Goal: Task Accomplishment & Management: Manage account settings

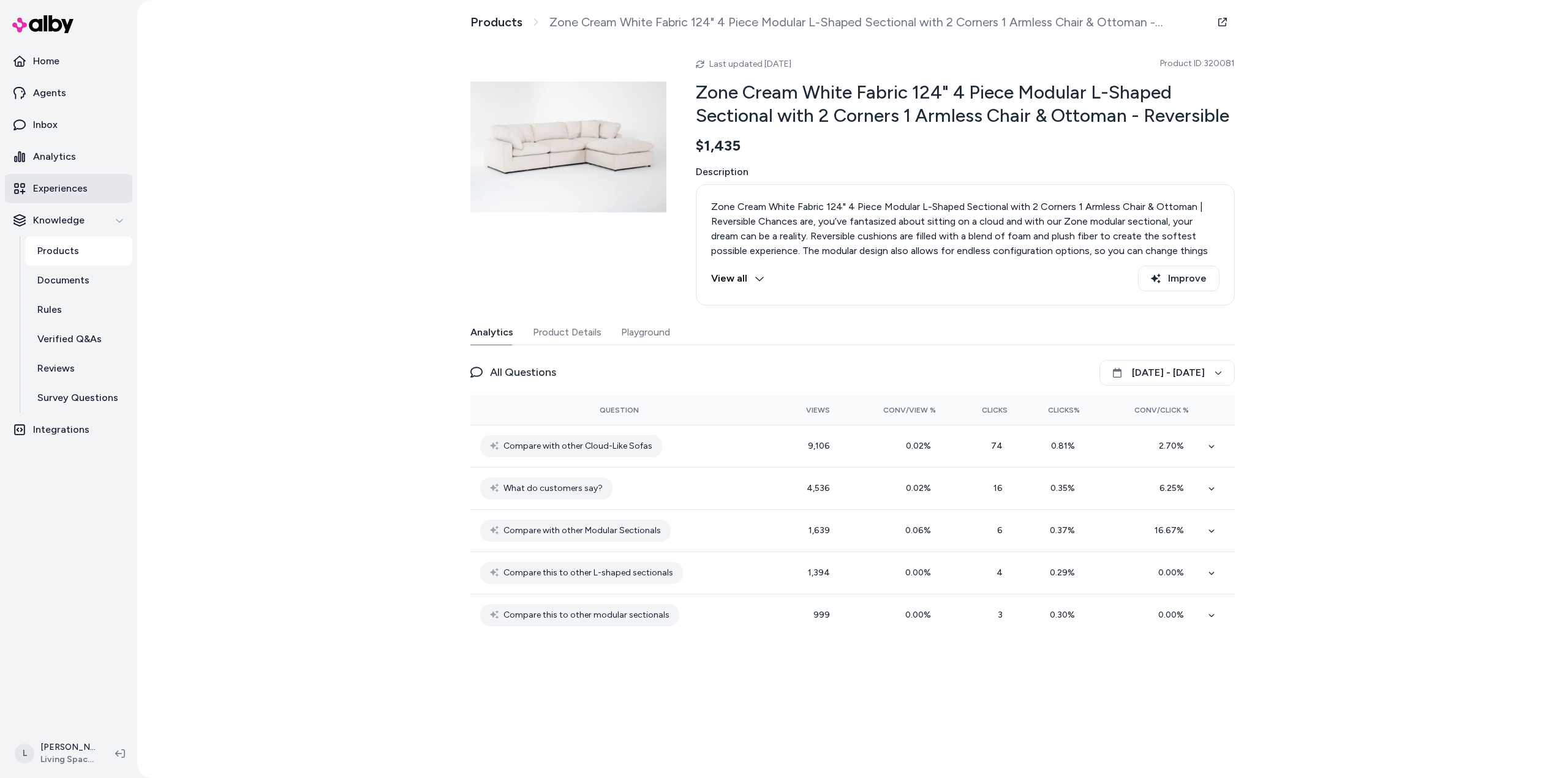
click at [65, 189] on p "Experiences" at bounding box center [60, 189] width 54 height 15
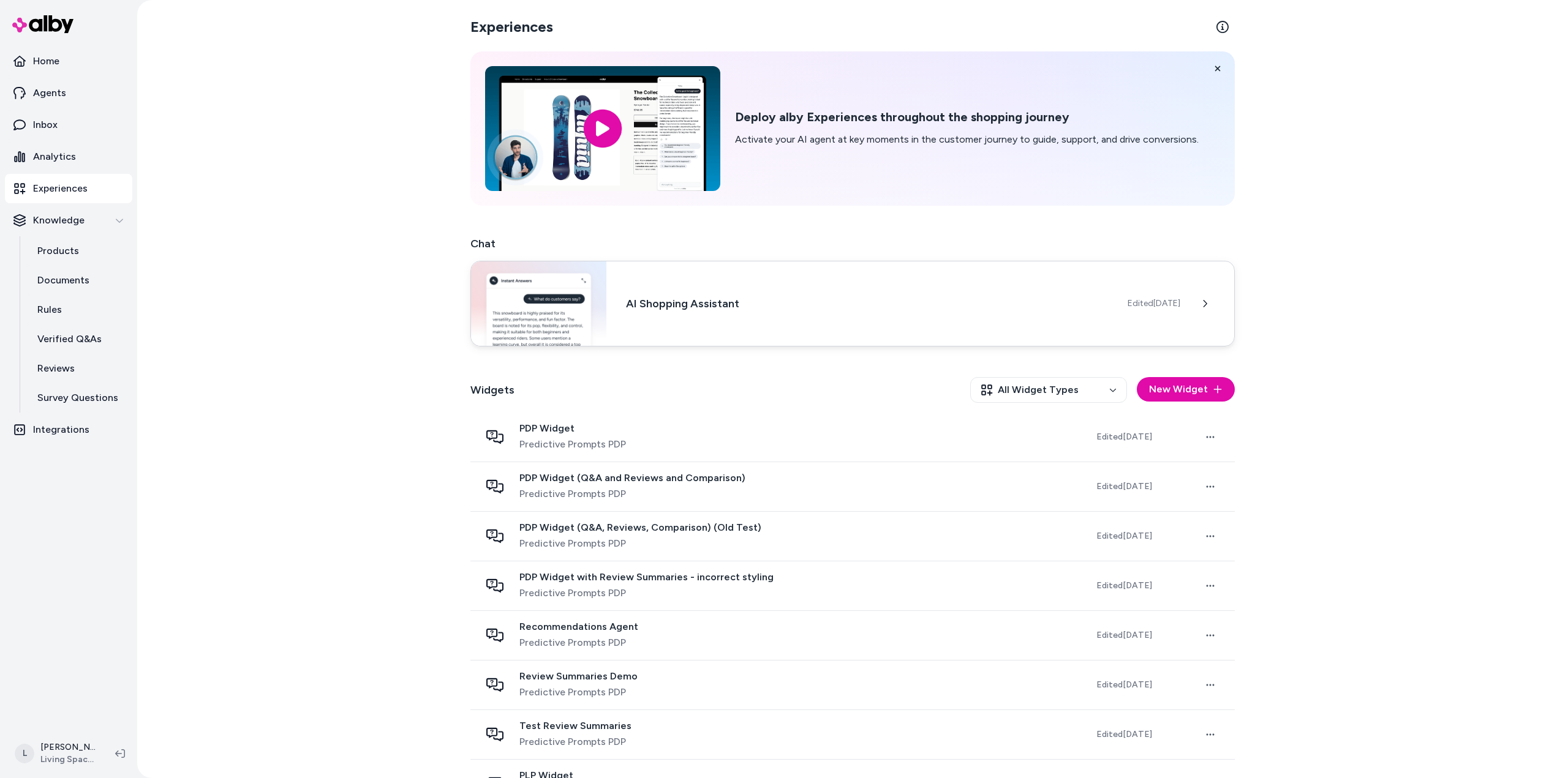
click at [1151, 306] on span "Edited [DATE]" at bounding box center [1154, 304] width 53 height 13
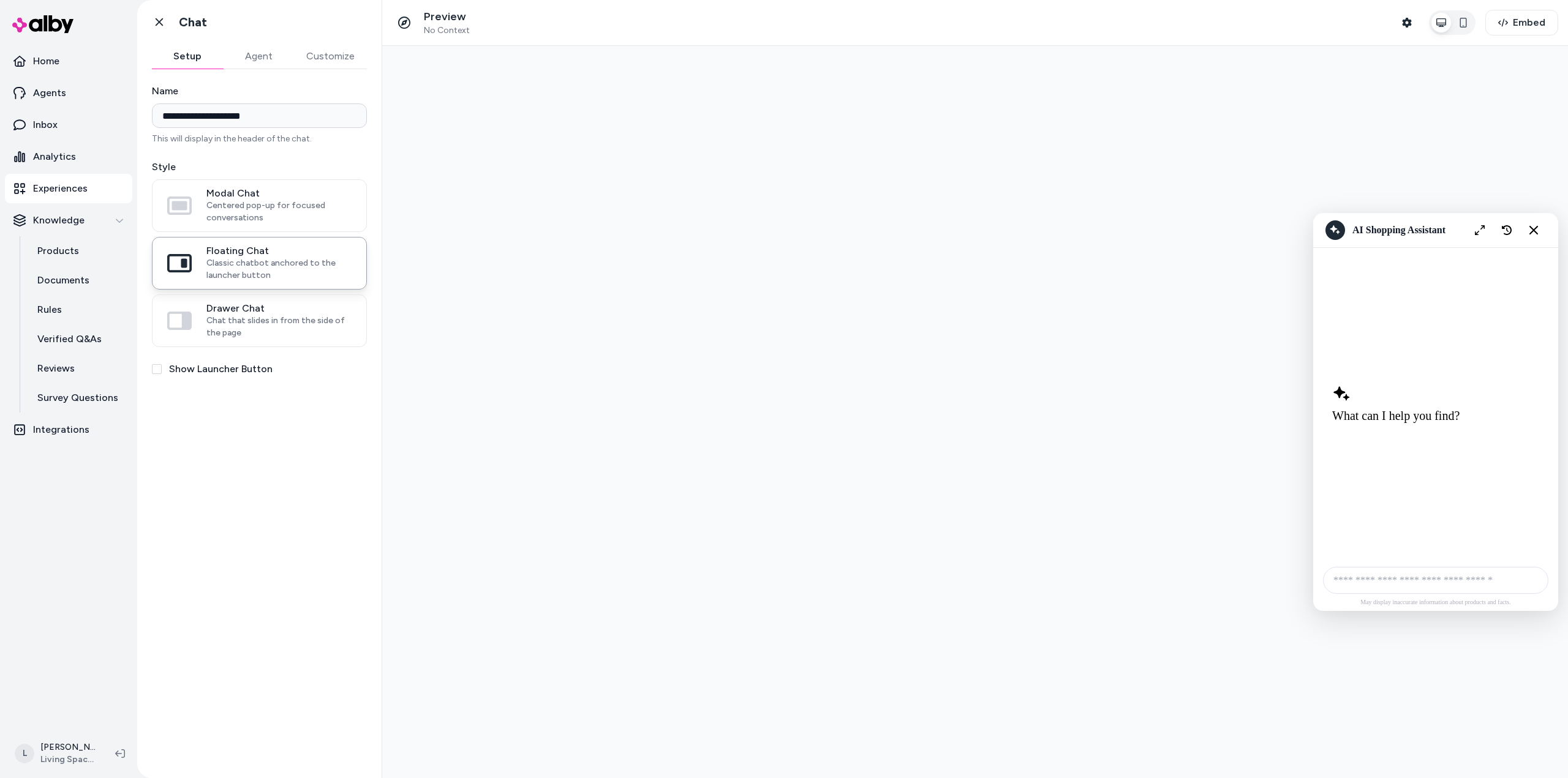
click at [267, 63] on button "Agent" at bounding box center [258, 56] width 71 height 24
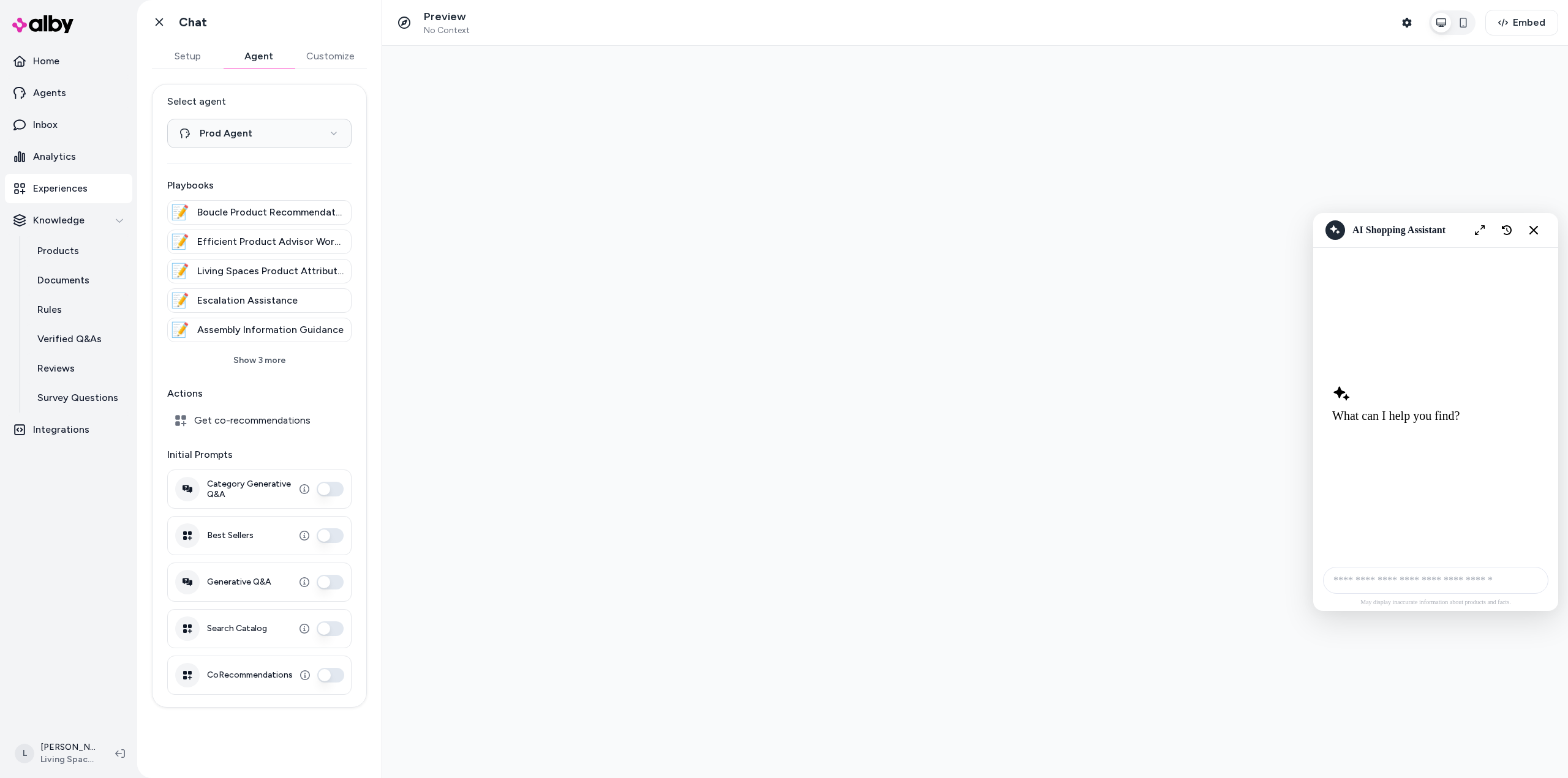
click at [319, 57] on button "Customize" at bounding box center [330, 56] width 73 height 24
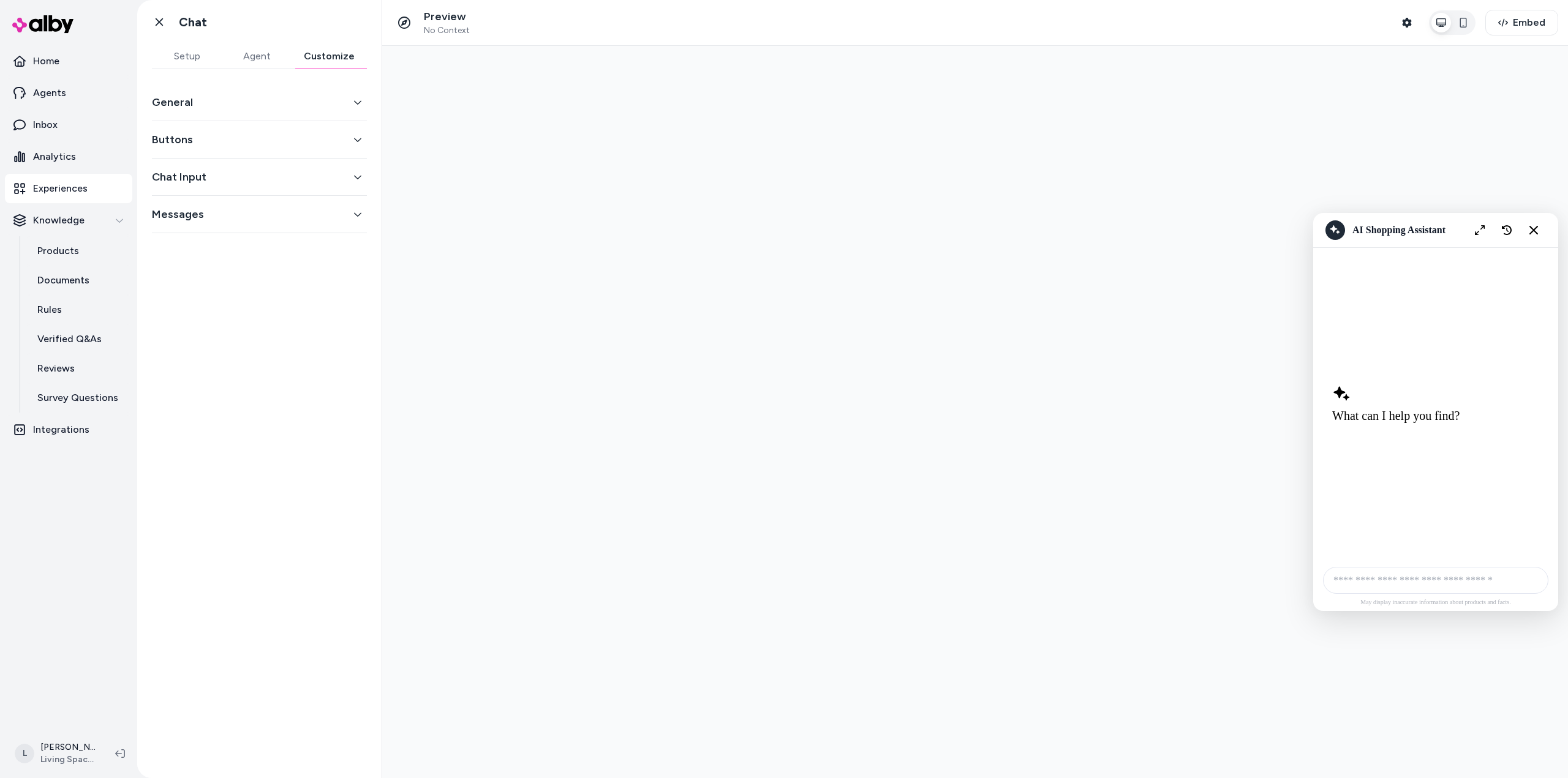
click at [229, 100] on button "General" at bounding box center [258, 102] width 215 height 17
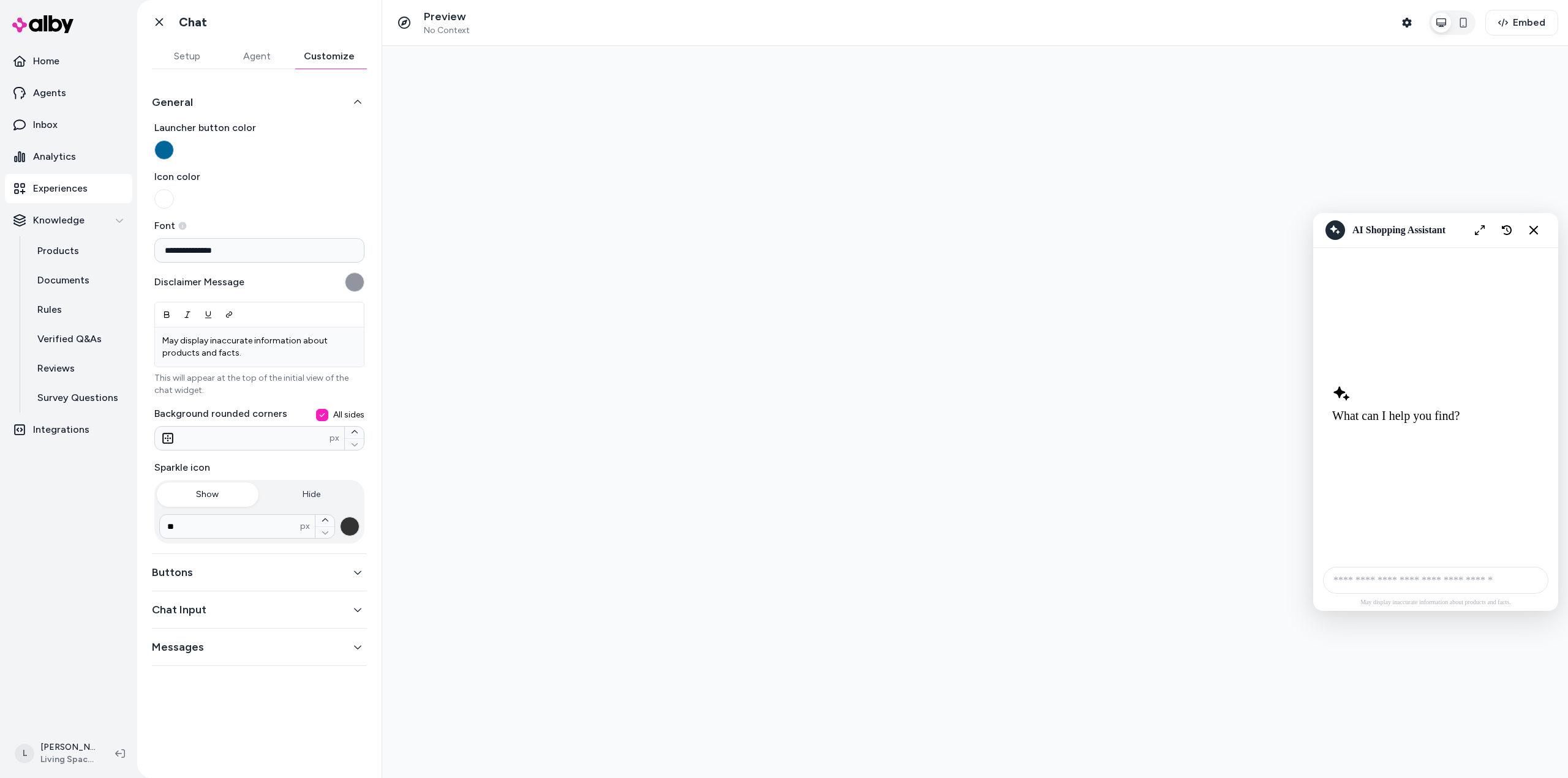
click at [263, 569] on button "Buttons" at bounding box center [258, 572] width 215 height 17
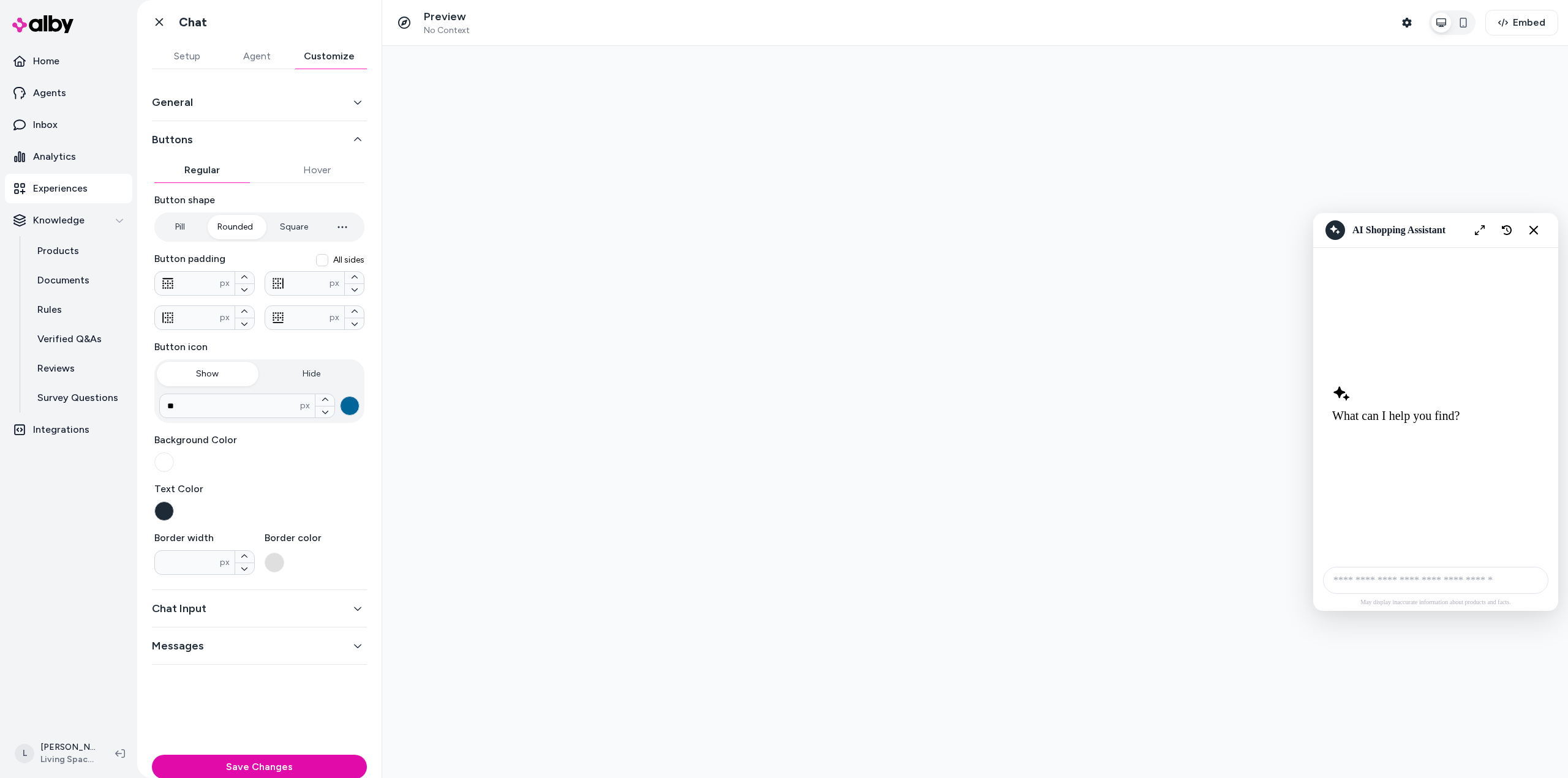
click at [246, 225] on button "Rounded" at bounding box center [235, 227] width 60 height 24
type input "*"
click at [293, 226] on button "Square" at bounding box center [294, 227] width 53 height 24
click at [320, 170] on button "Hover" at bounding box center [317, 170] width 95 height 24
click at [209, 170] on button "Regular" at bounding box center [201, 170] width 95 height 24
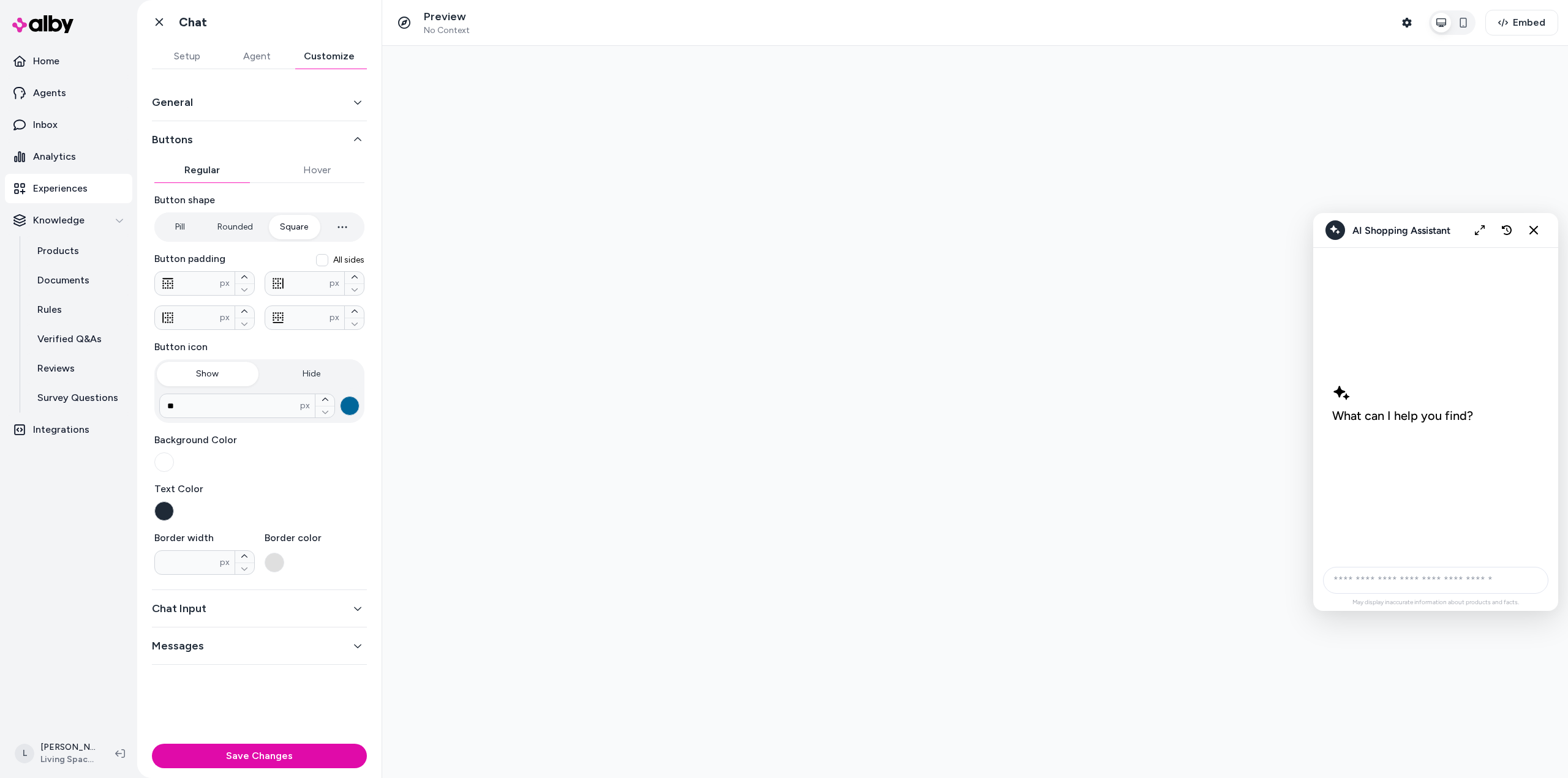
click at [290, 610] on button "Chat Input" at bounding box center [258, 608] width 215 height 17
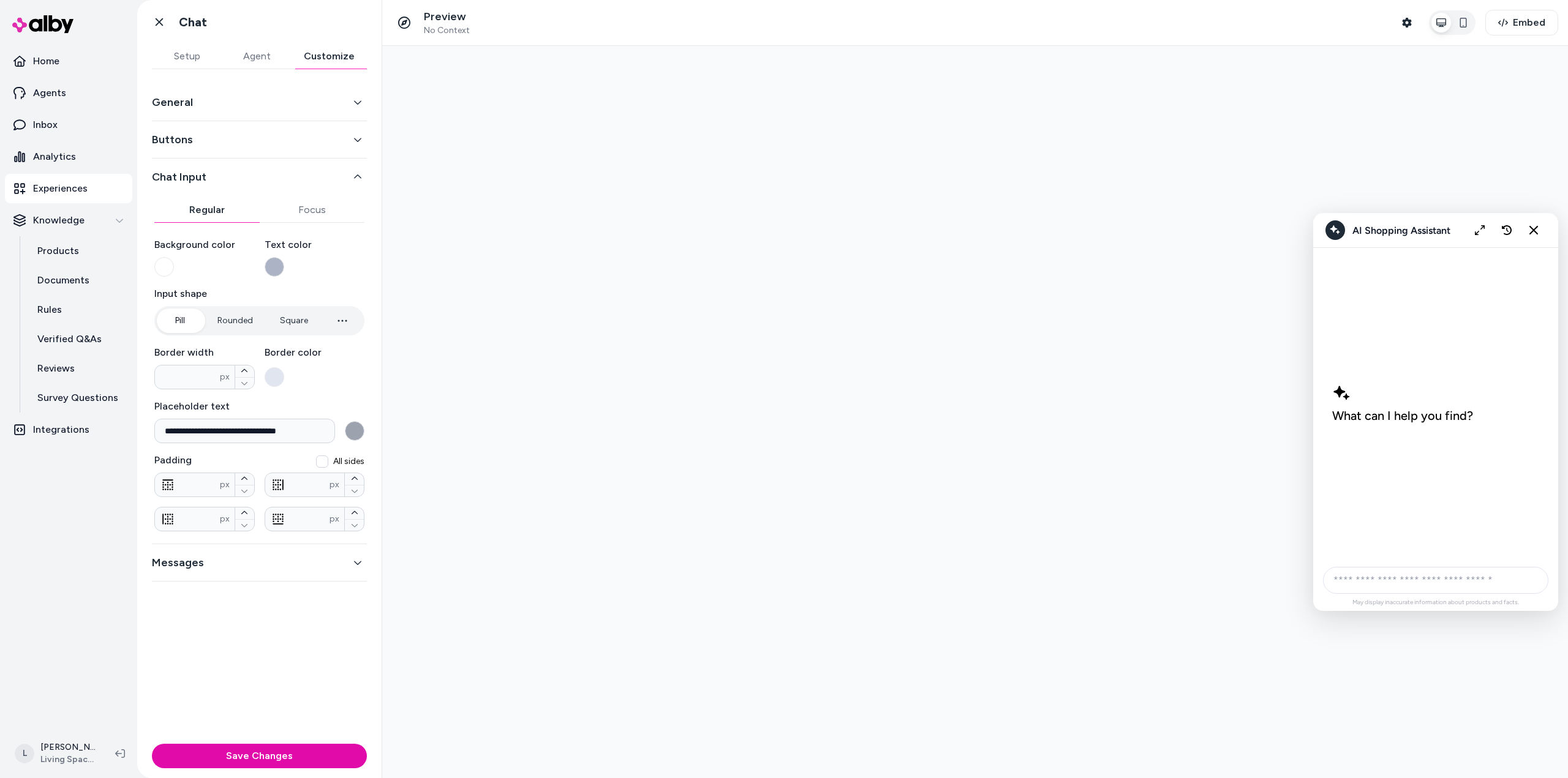
click at [244, 571] on div "Messages" at bounding box center [258, 562] width 215 height 37
click at [249, 554] on button "Messages" at bounding box center [258, 562] width 215 height 17
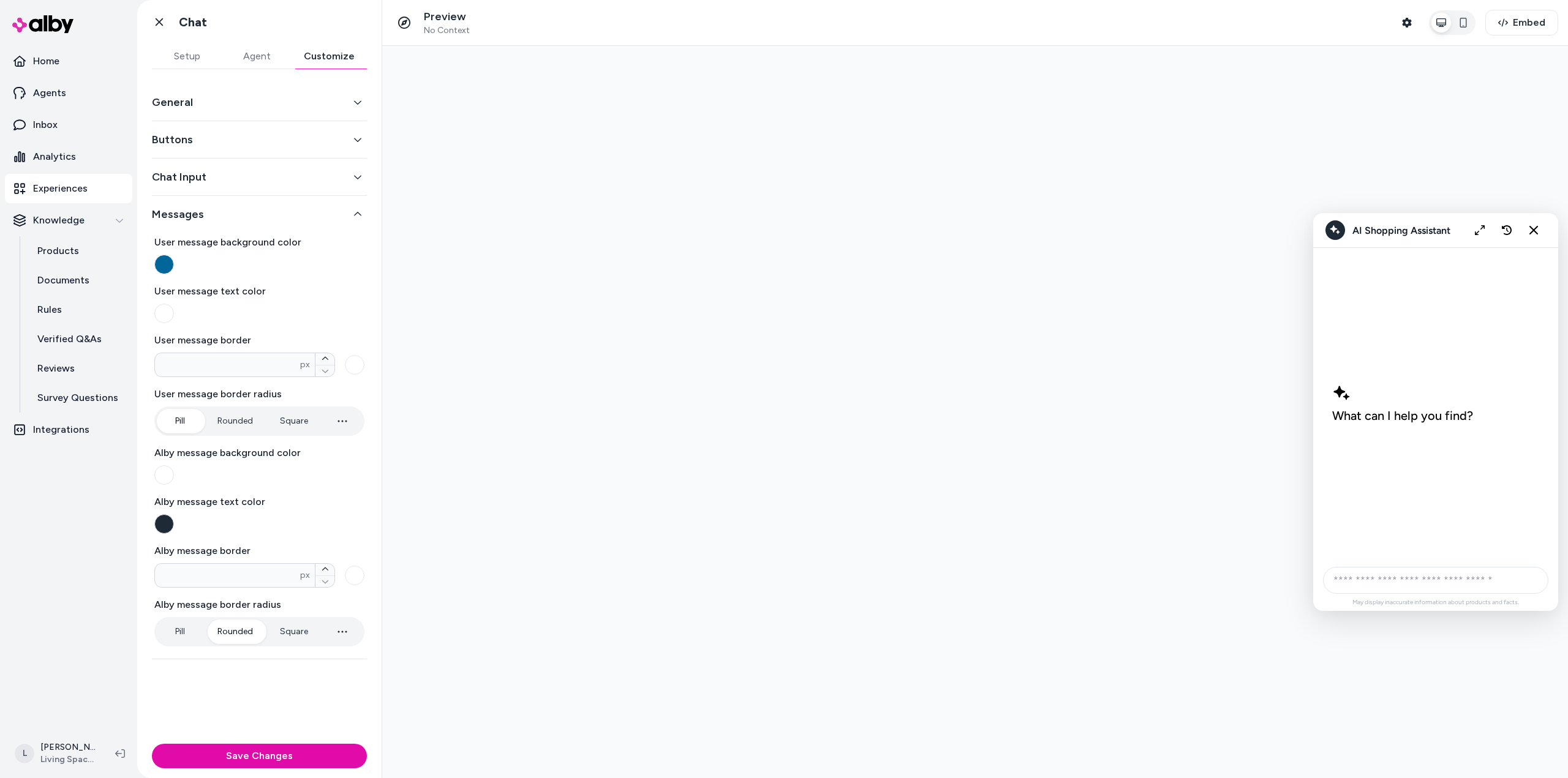
click at [210, 99] on button "General" at bounding box center [258, 102] width 215 height 17
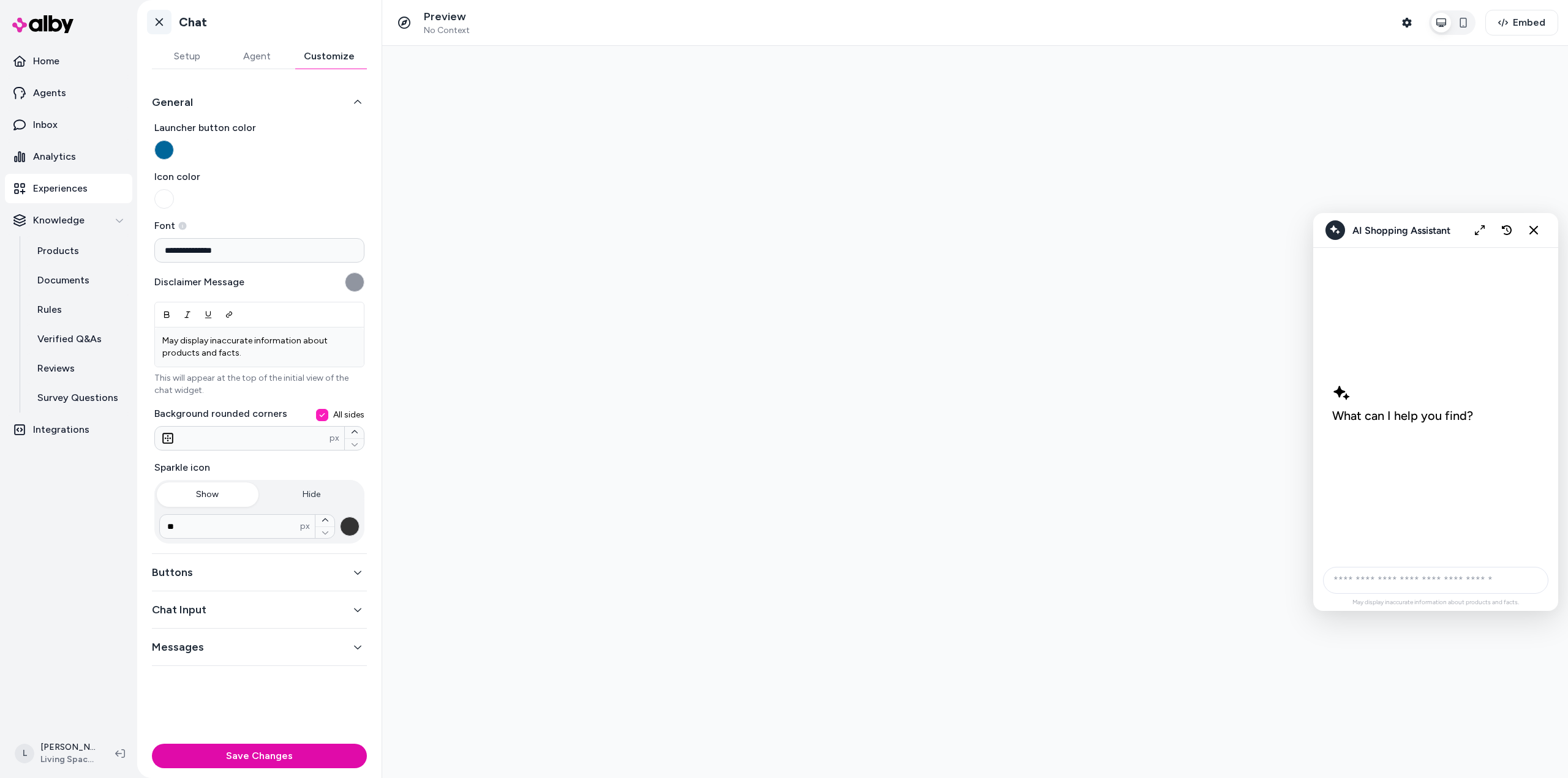
click at [158, 18] on icon at bounding box center [160, 23] width 13 height 13
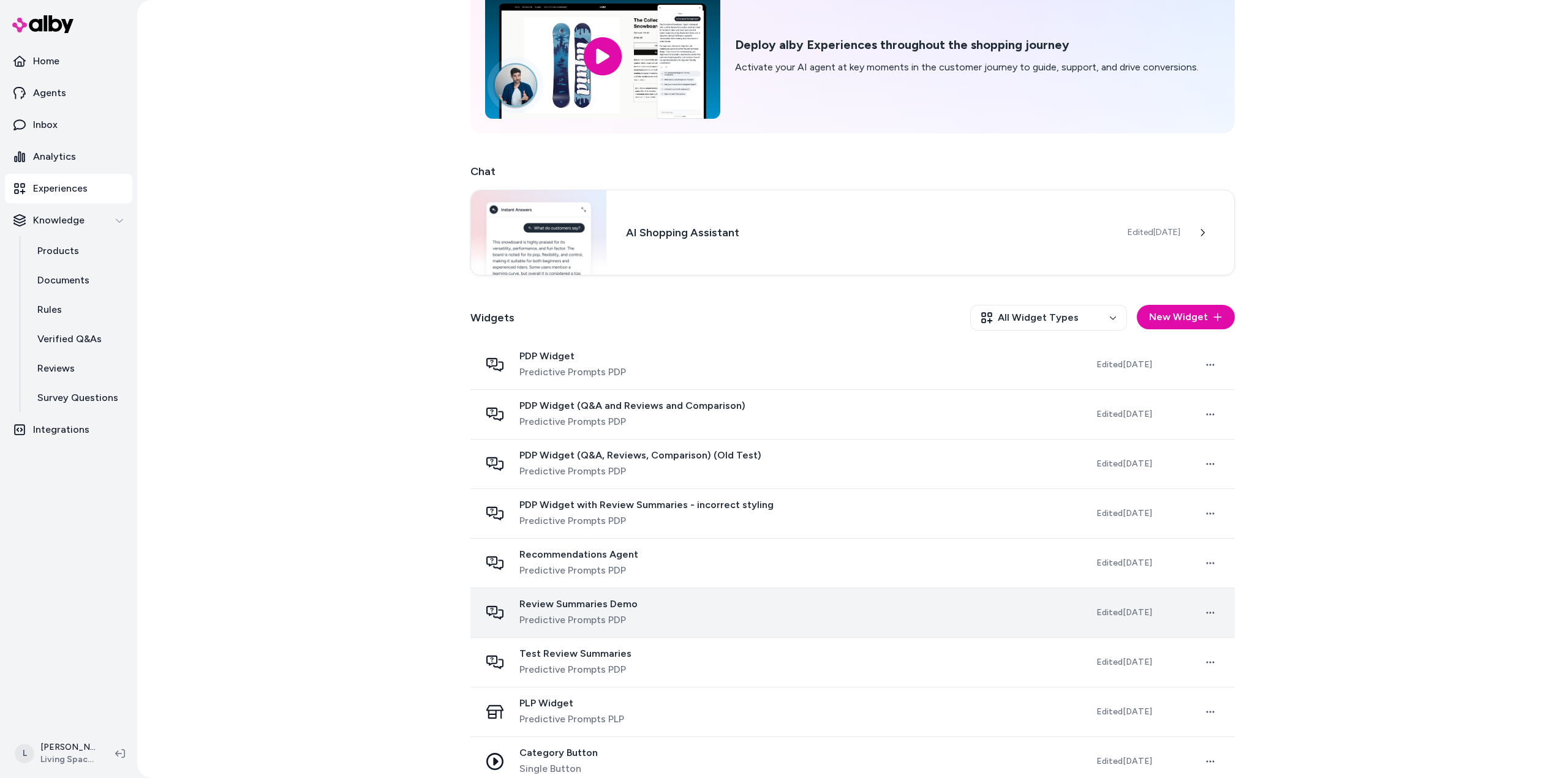
scroll to position [88, 0]
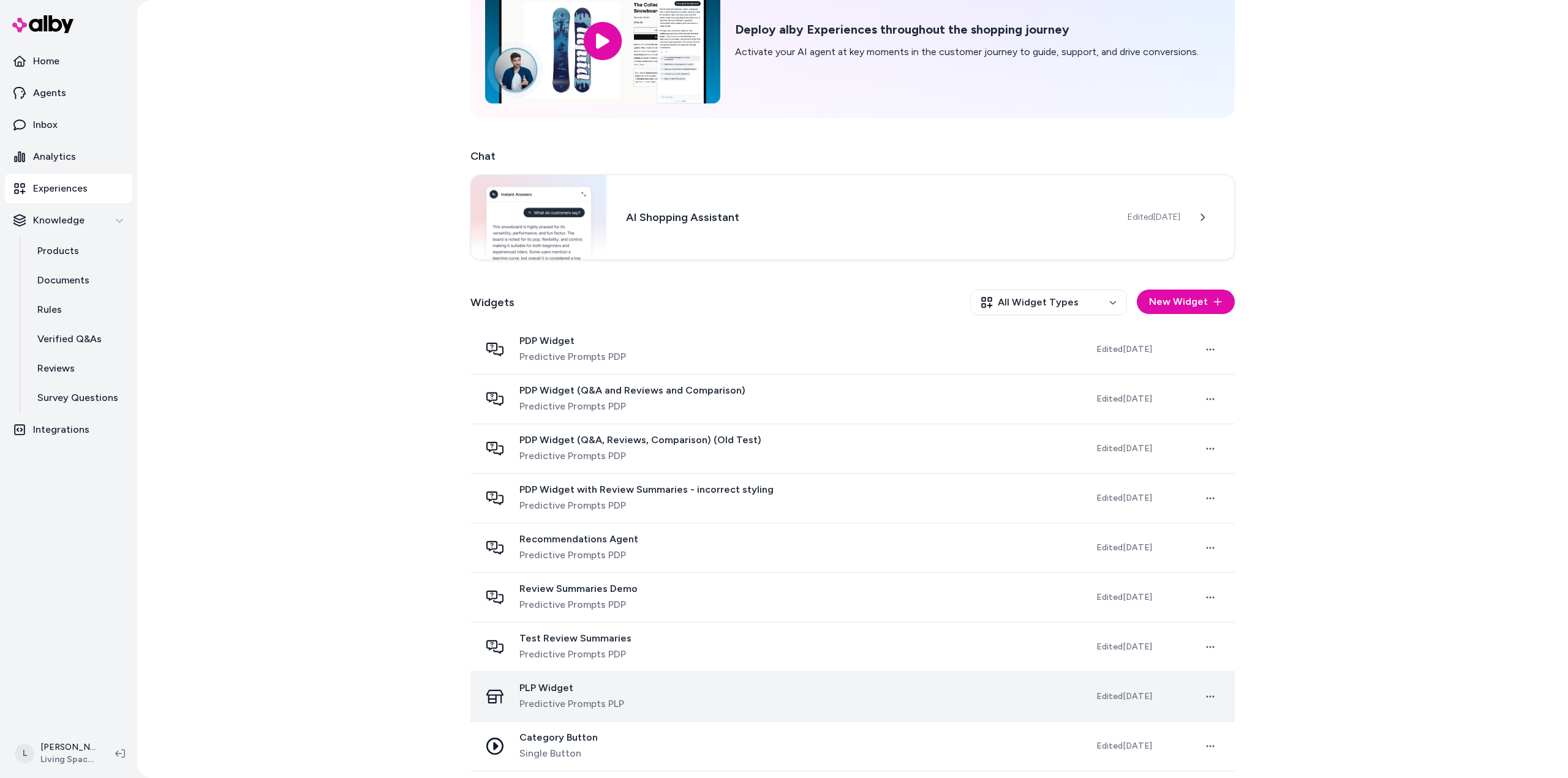
click at [777, 701] on div "PLP Widget Predictive Prompts PLP" at bounding box center [778, 696] width 597 height 29
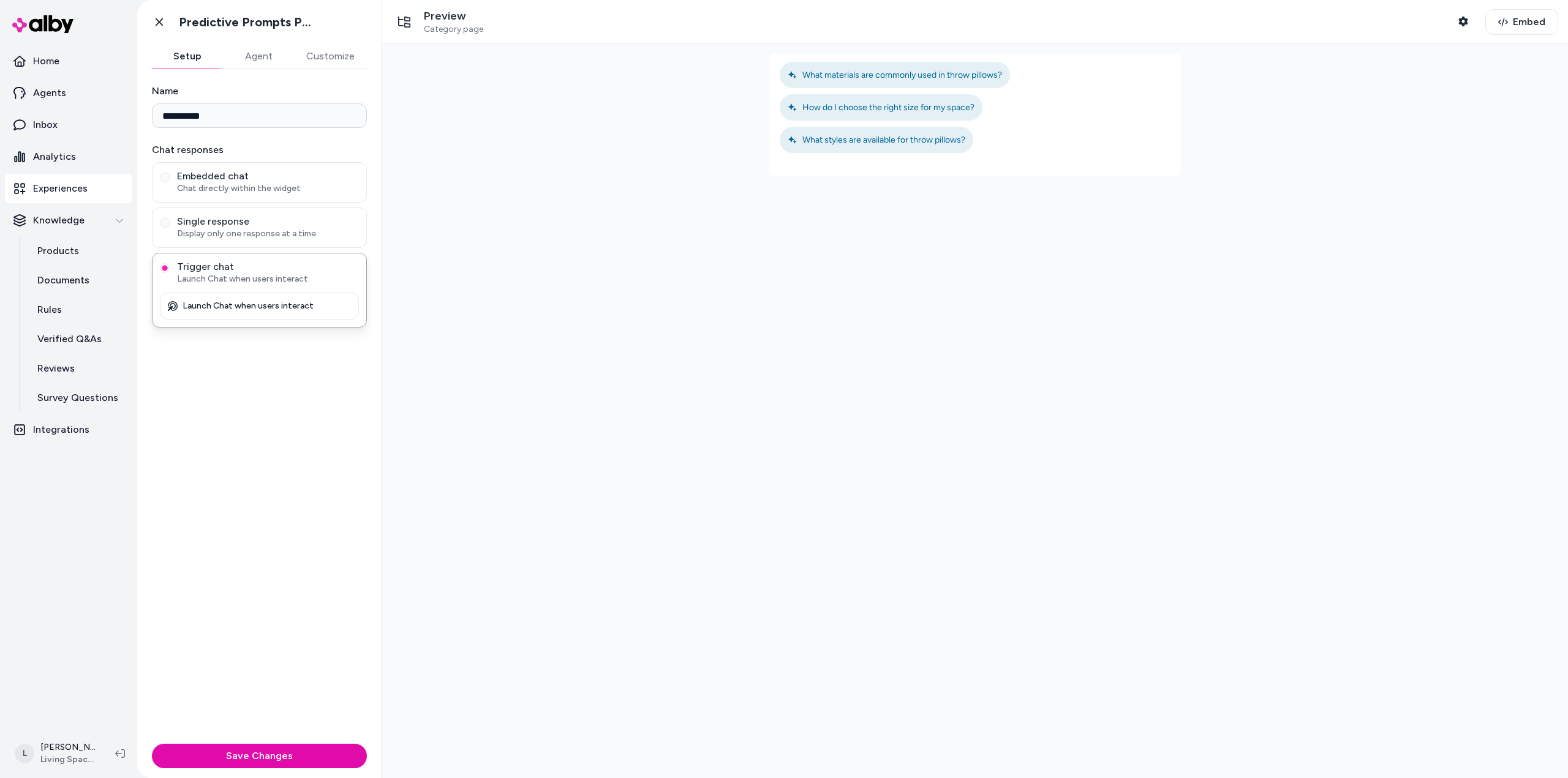
click at [329, 49] on button "Customize" at bounding box center [330, 56] width 73 height 24
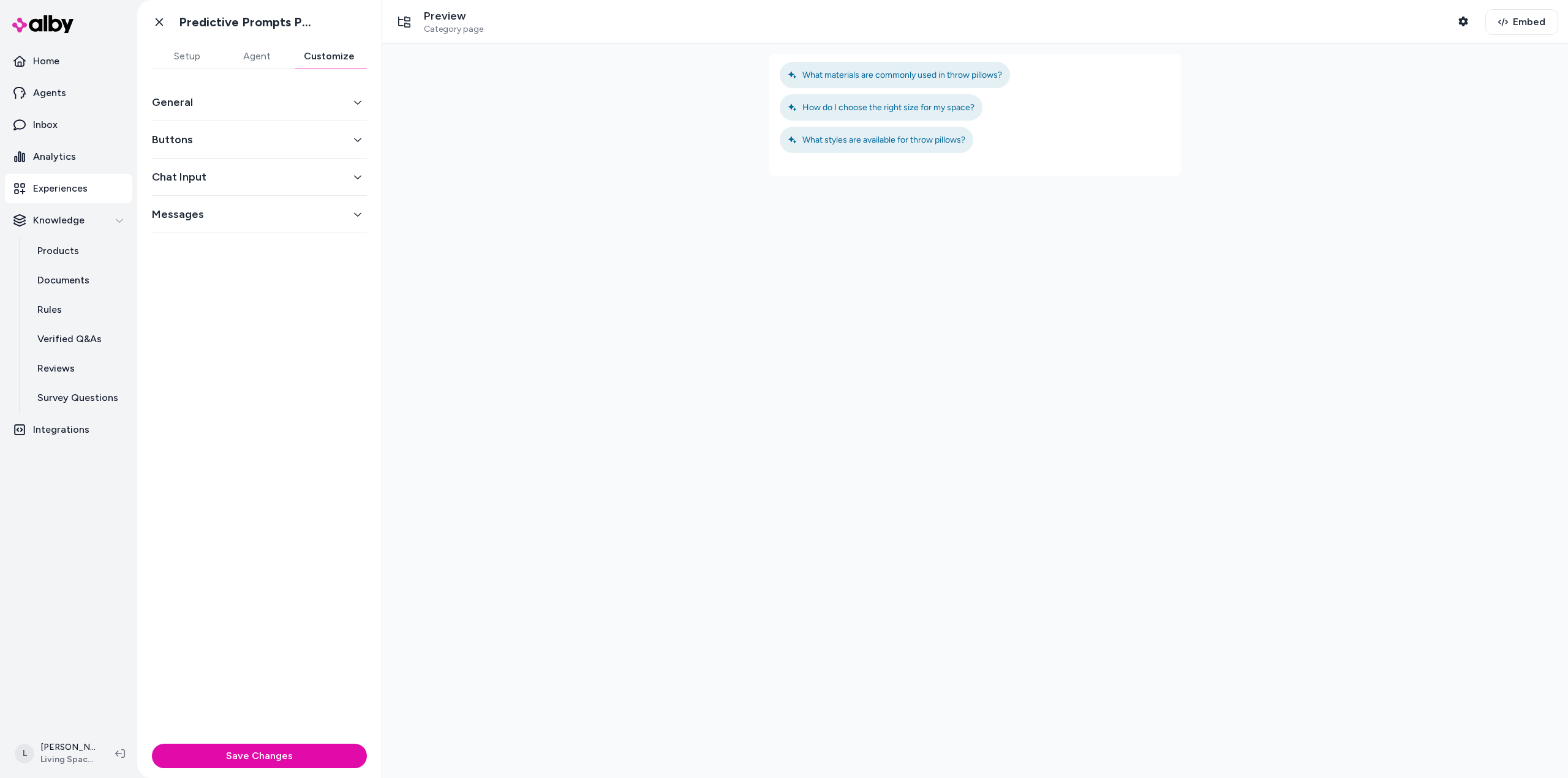
click at [212, 135] on button "Buttons" at bounding box center [258, 140] width 215 height 17
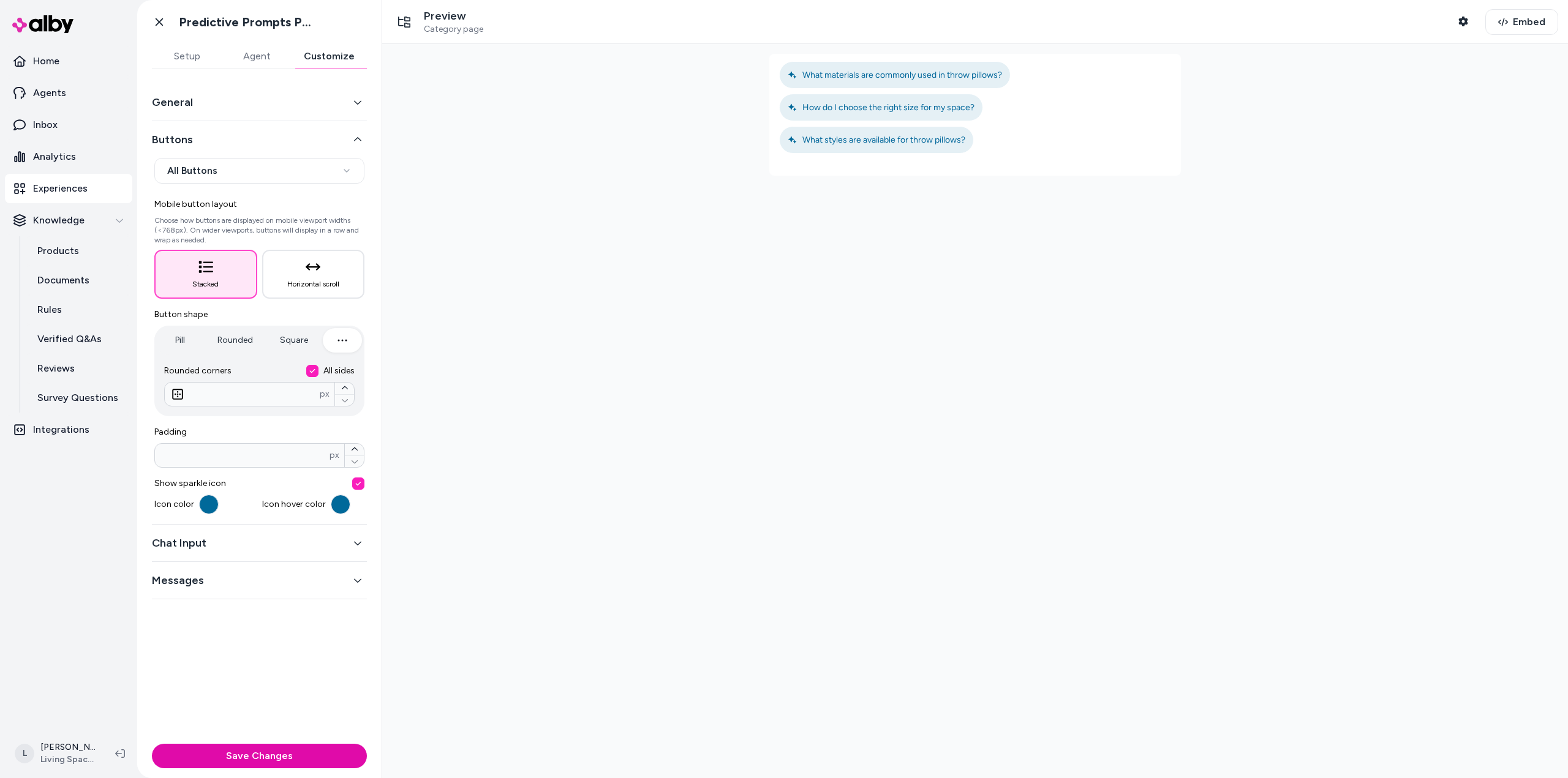
click at [233, 98] on button "General" at bounding box center [258, 102] width 215 height 17
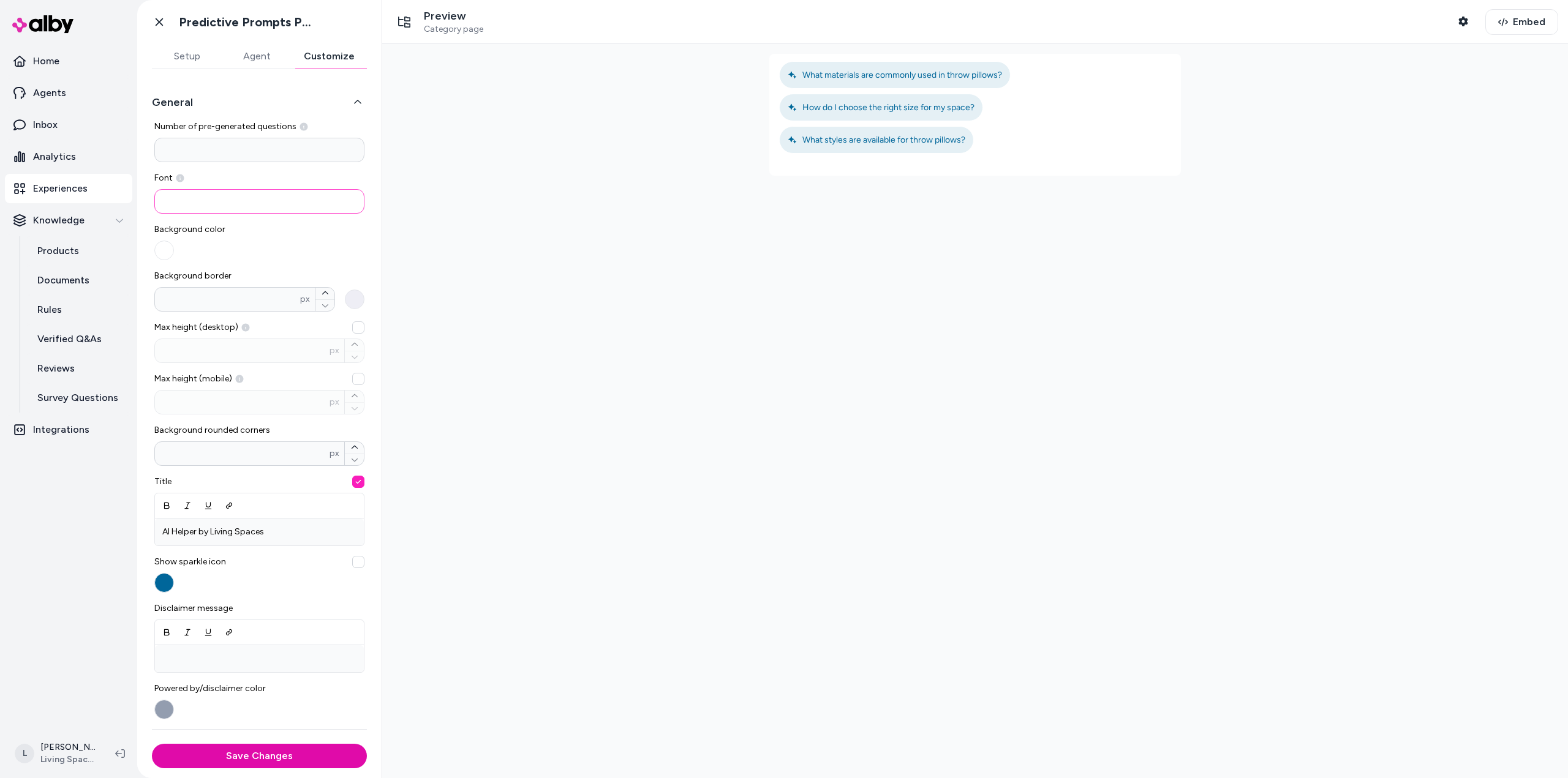
click at [184, 205] on input at bounding box center [259, 201] width 210 height 24
click at [219, 206] on input at bounding box center [259, 201] width 210 height 24
drag, startPoint x: 230, startPoint y: 197, endPoint x: 129, endPoint y: 193, distance: 101.1
click at [129, 193] on section "**********" at bounding box center [784, 389] width 1568 height 778
paste input "*"
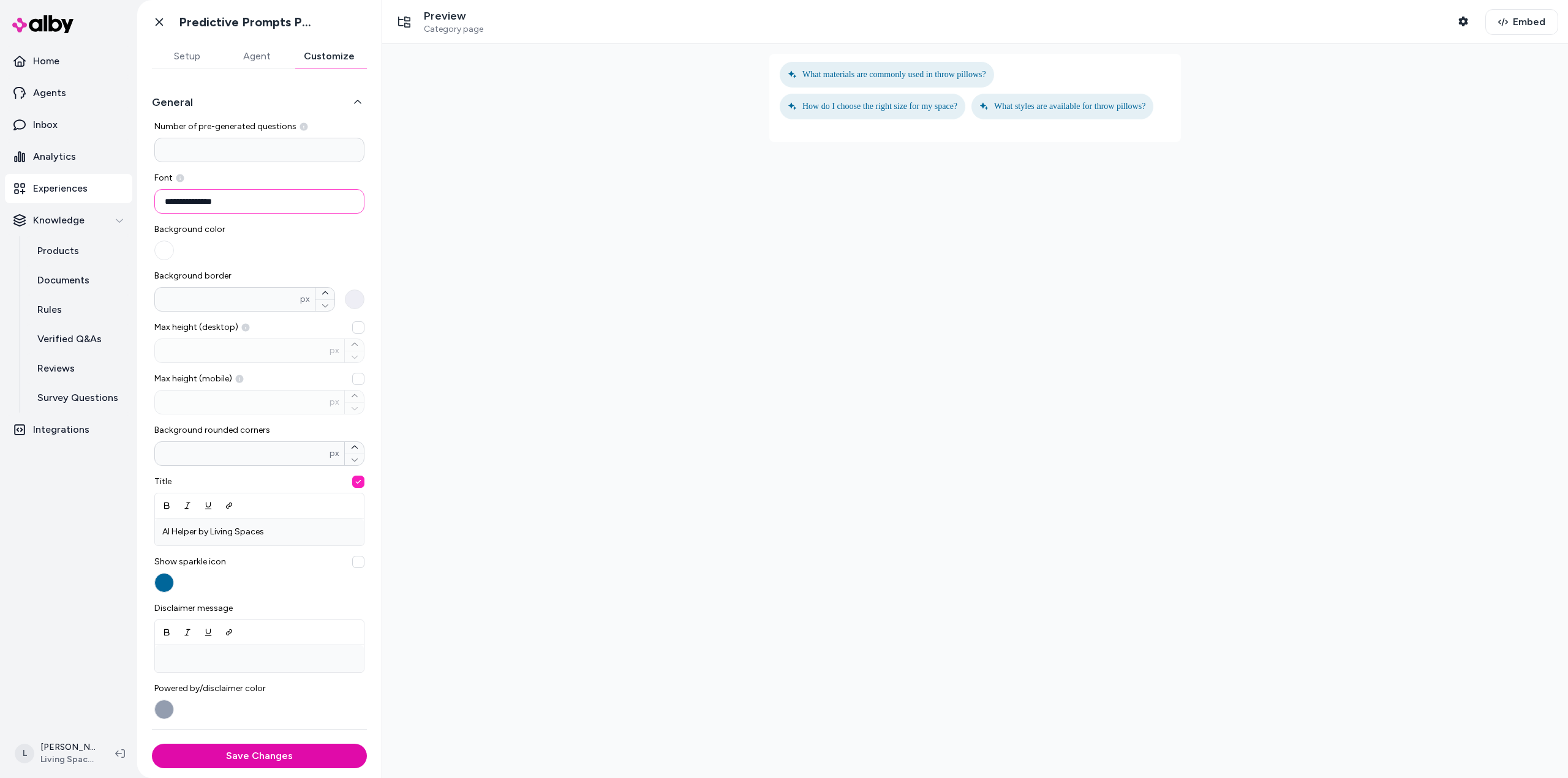
type input "**********"
click at [286, 196] on input "**********" at bounding box center [259, 201] width 210 height 24
drag, startPoint x: 280, startPoint y: 201, endPoint x: 126, endPoint y: 205, distance: 154.1
click at [126, 205] on section "**********" at bounding box center [784, 389] width 1568 height 778
click at [305, 755] on button "Save Changes" at bounding box center [258, 755] width 215 height 24
